Goal: Transaction & Acquisition: Obtain resource

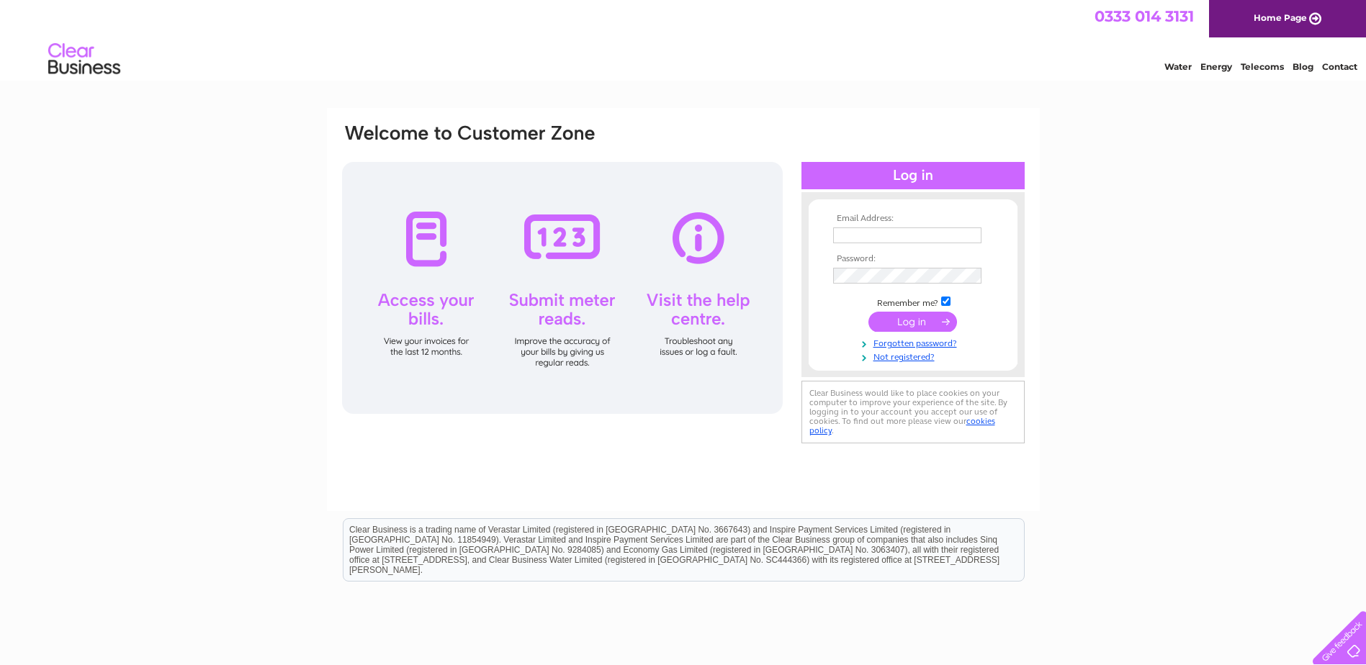
click at [935, 235] on input "text" at bounding box center [907, 236] width 148 height 16
type input "[PERSON_NAME][EMAIL_ADDRESS][DOMAIN_NAME]"
click at [869, 313] on input "submit" at bounding box center [913, 323] width 89 height 20
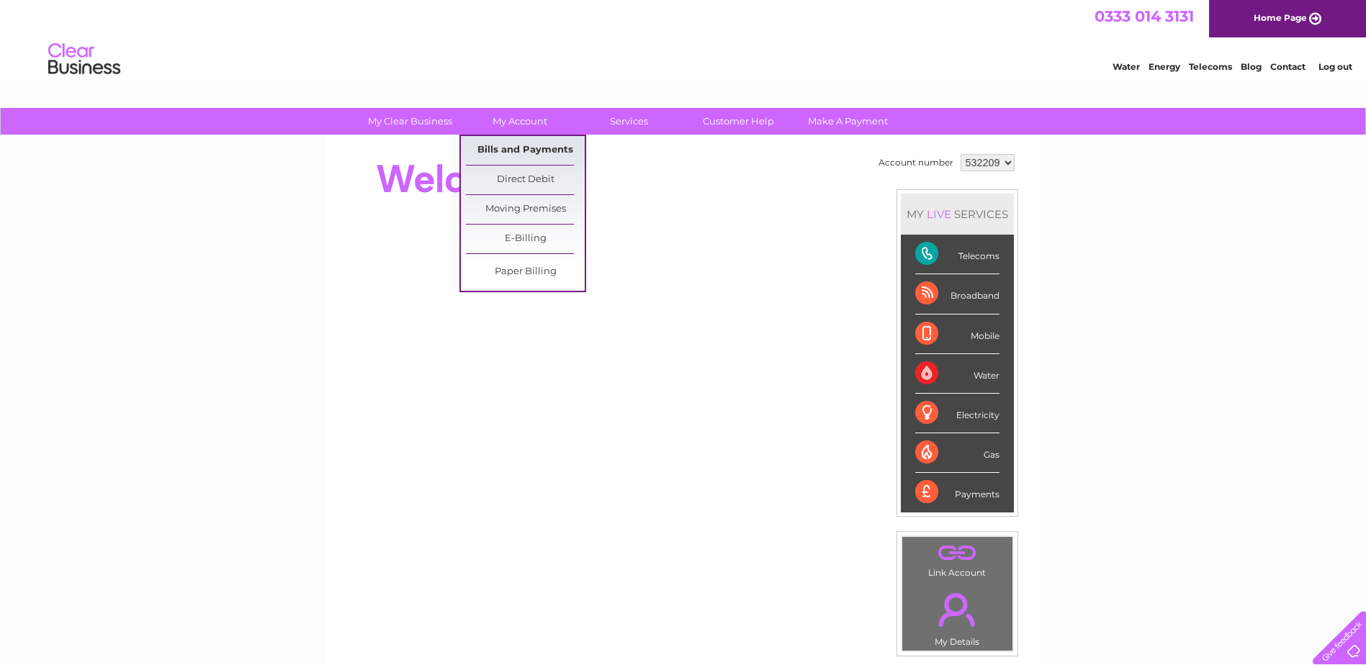
click at [534, 150] on link "Bills and Payments" at bounding box center [525, 150] width 119 height 29
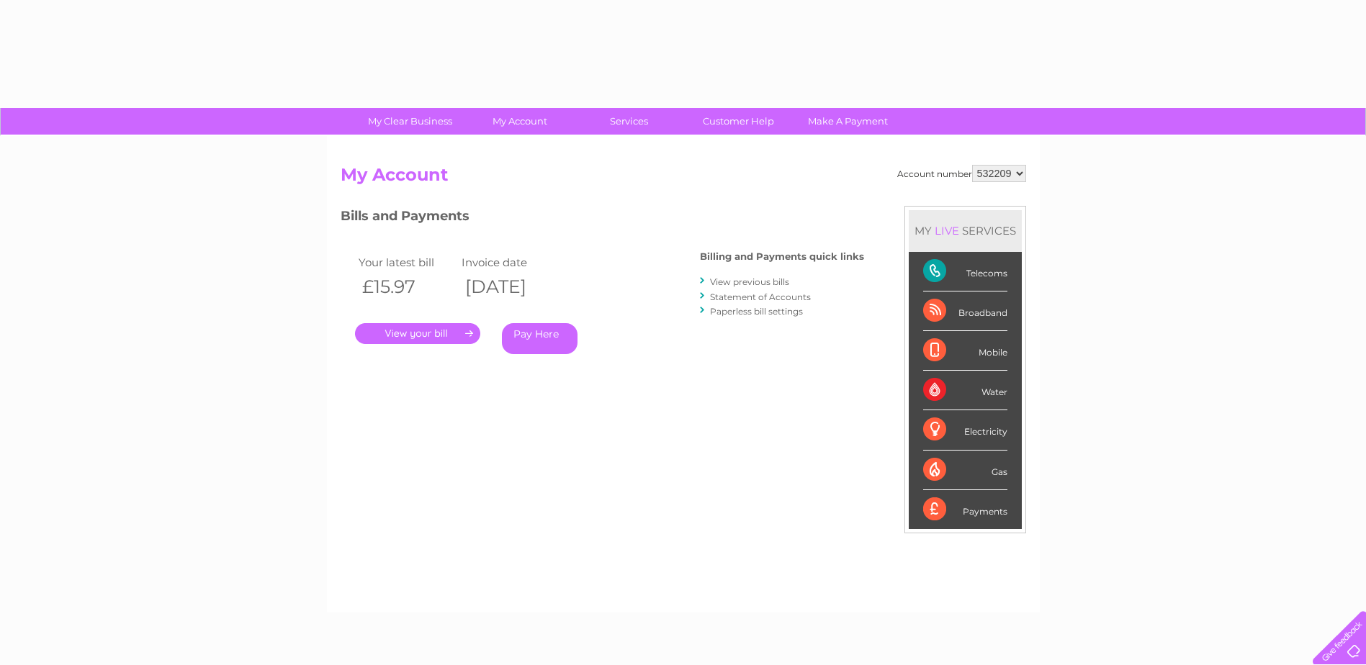
click at [440, 338] on link "." at bounding box center [417, 333] width 125 height 21
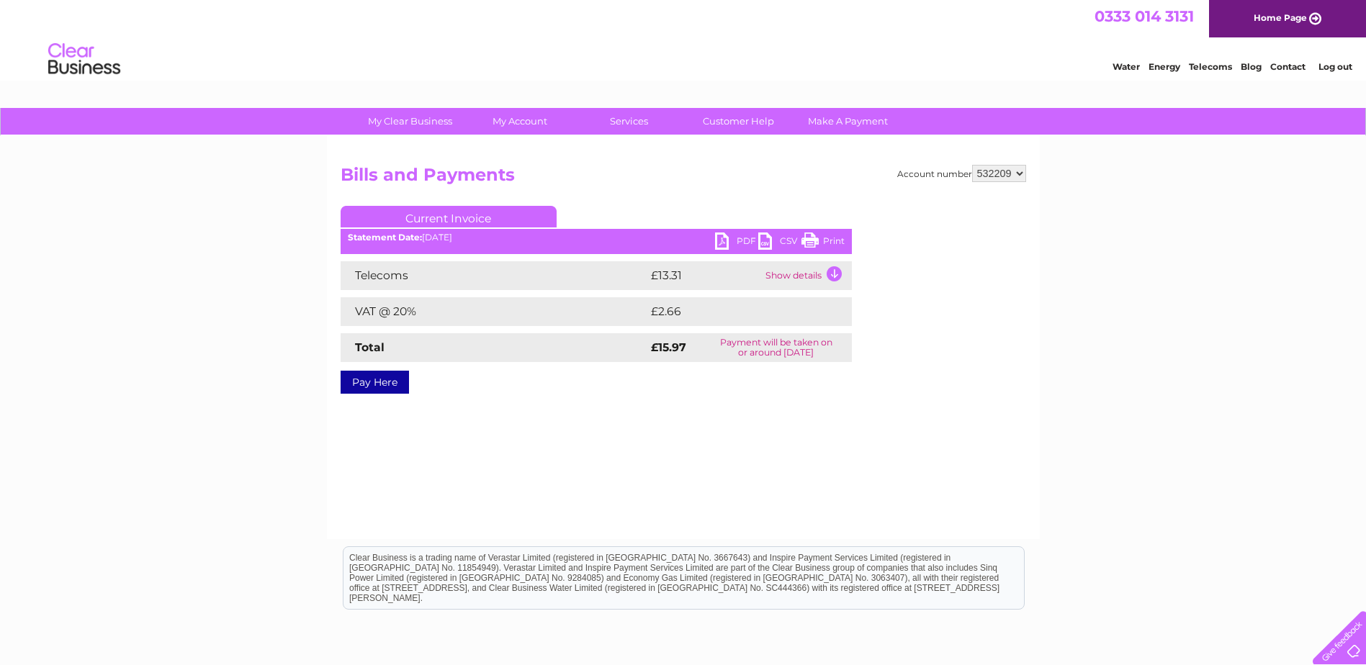
click at [728, 244] on link "PDF" at bounding box center [736, 243] width 43 height 21
click at [735, 238] on link "PDF" at bounding box center [736, 243] width 43 height 21
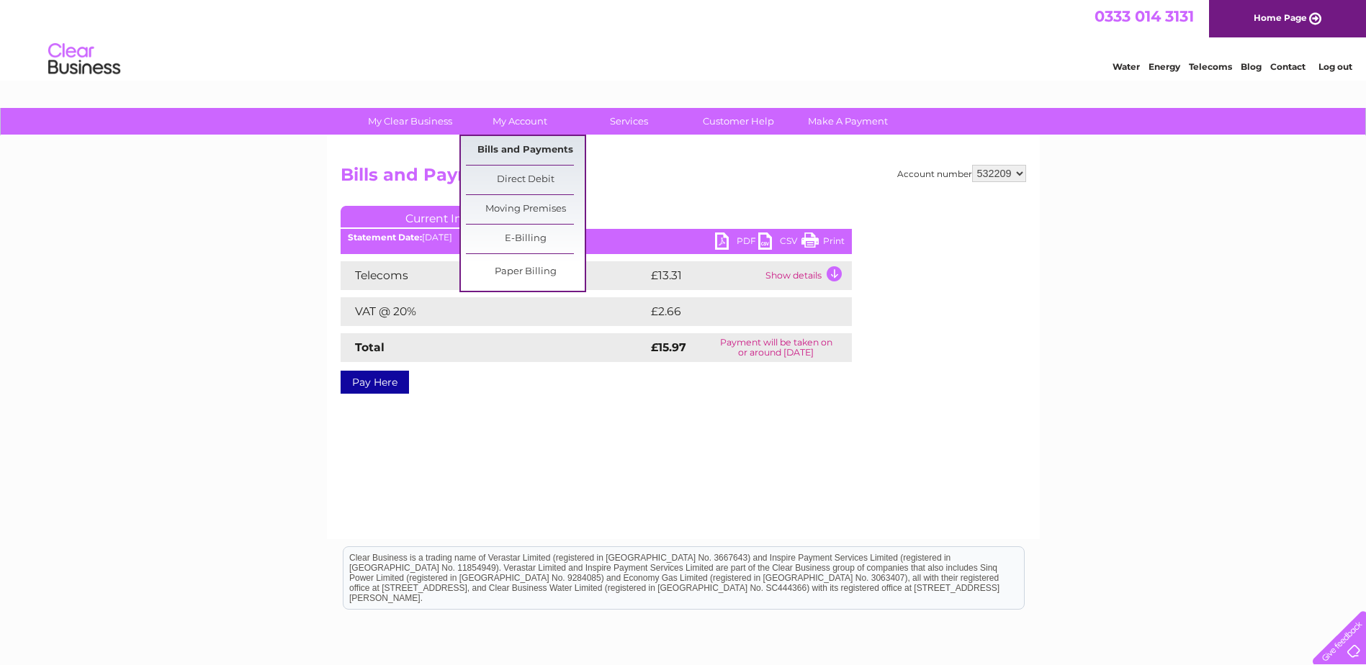
click at [519, 145] on link "Bills and Payments" at bounding box center [525, 150] width 119 height 29
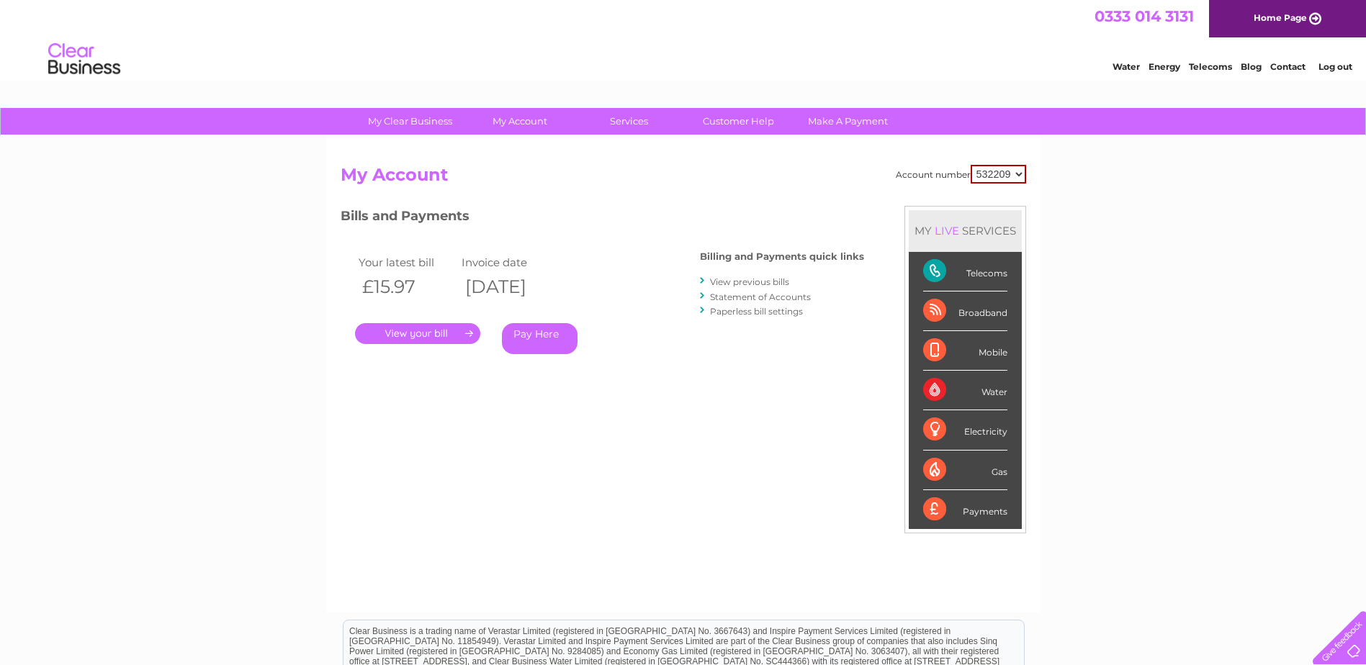
click at [1294, 64] on link "Contact" at bounding box center [1287, 66] width 35 height 11
